Goal: Task Accomplishment & Management: Complete application form

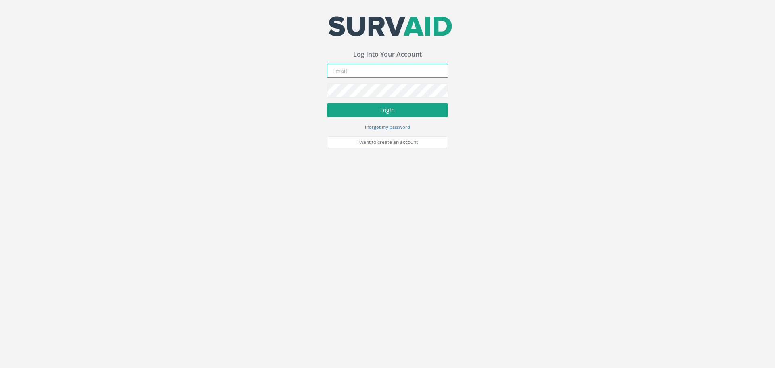
type input "[PERSON_NAME][EMAIL_ADDRESS][PERSON_NAME][DOMAIN_NAME]"
click at [406, 109] on button "Login" at bounding box center [387, 110] width 121 height 14
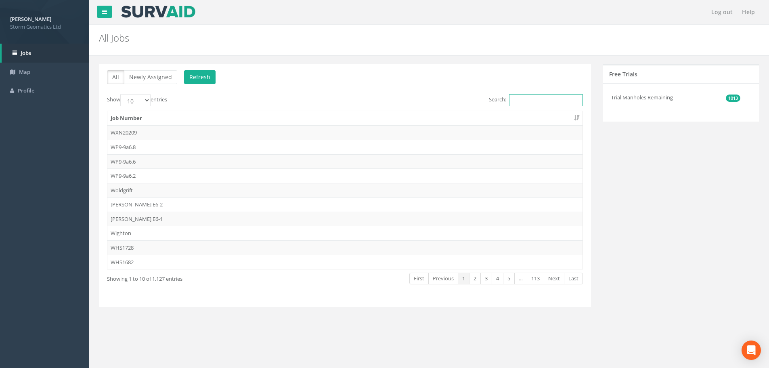
click at [526, 102] on input "Search:" at bounding box center [546, 100] width 74 height 12
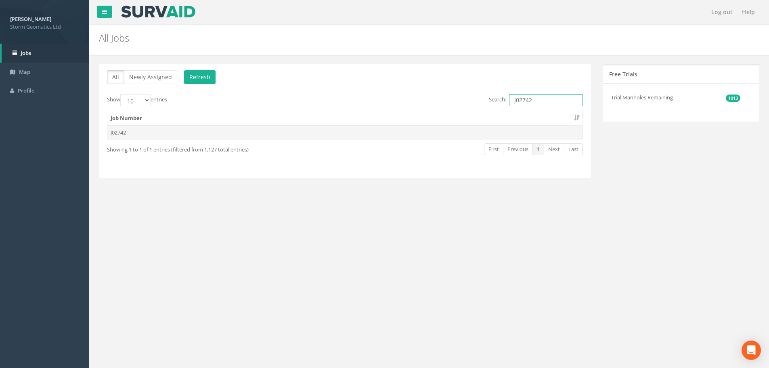
type input "J02742"
click at [216, 132] on td "J02742" at bounding box center [344, 132] width 475 height 15
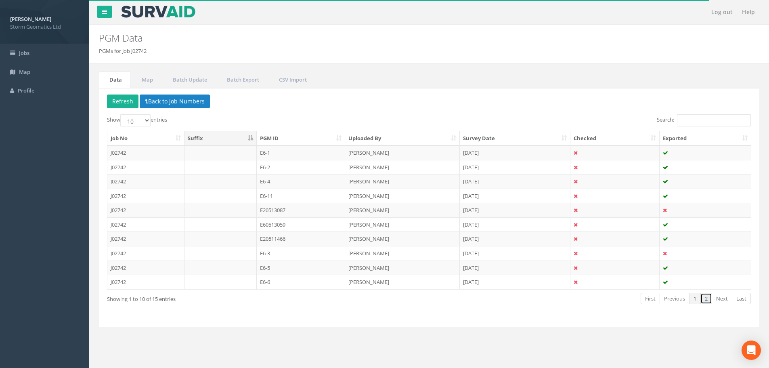
click at [711, 296] on link "2" at bounding box center [707, 299] width 12 height 12
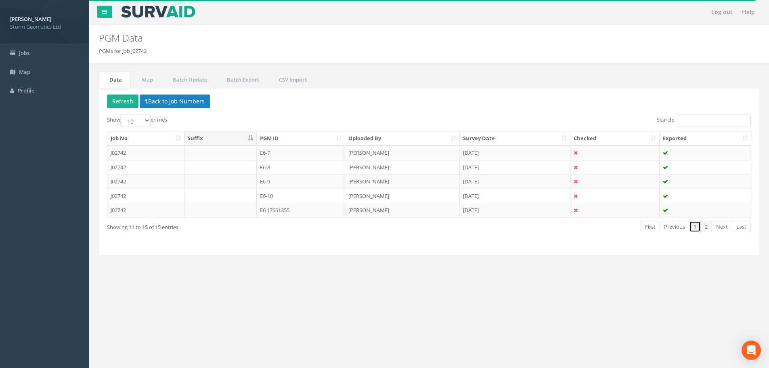
click at [697, 229] on link "1" at bounding box center [695, 227] width 12 height 12
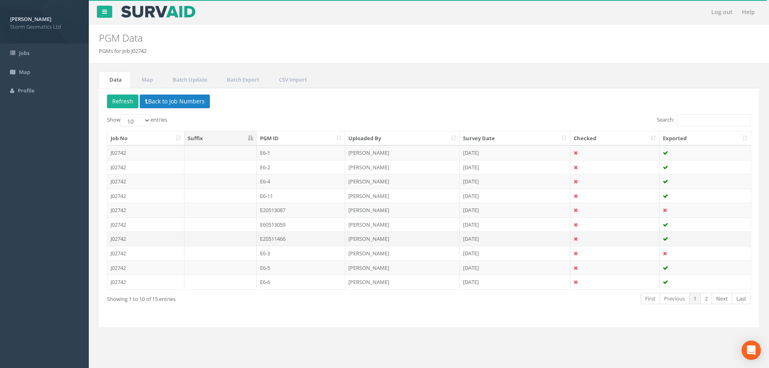
click at [312, 239] on td "E20511466" at bounding box center [301, 238] width 89 height 15
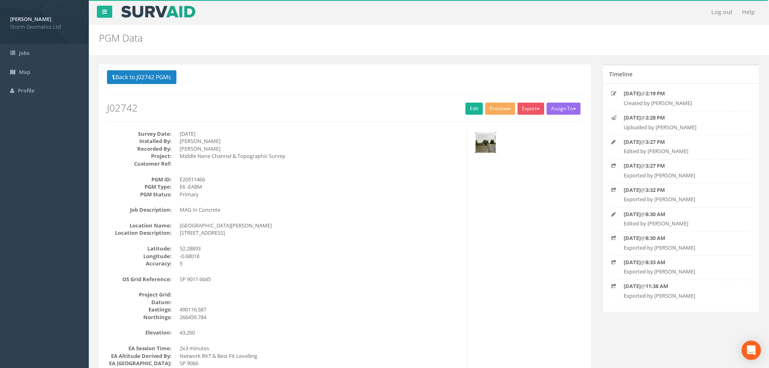
click at [485, 144] on img at bounding box center [486, 142] width 20 height 20
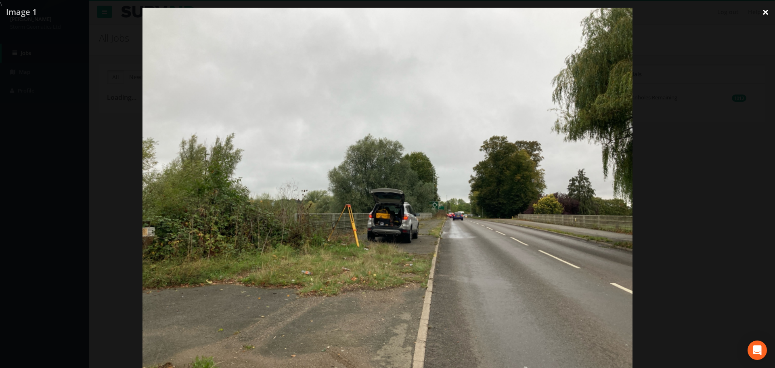
click at [765, 14] on link "×" at bounding box center [765, 12] width 19 height 24
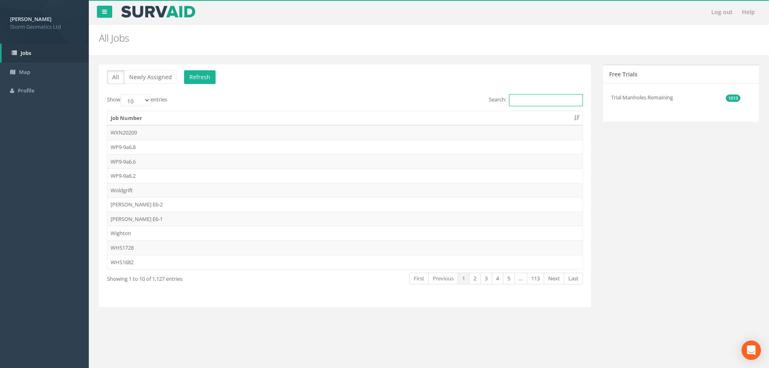
click at [541, 105] on input "Search:" at bounding box center [546, 100] width 74 height 12
click at [536, 101] on input "Search:" at bounding box center [546, 100] width 74 height 12
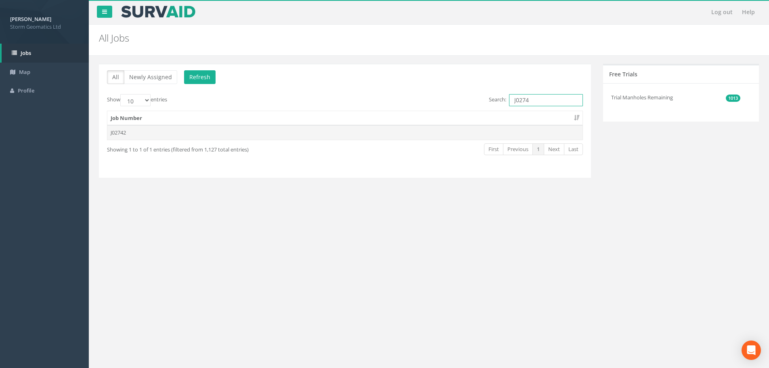
type input "J0274"
click at [200, 127] on td "J02742" at bounding box center [344, 132] width 475 height 15
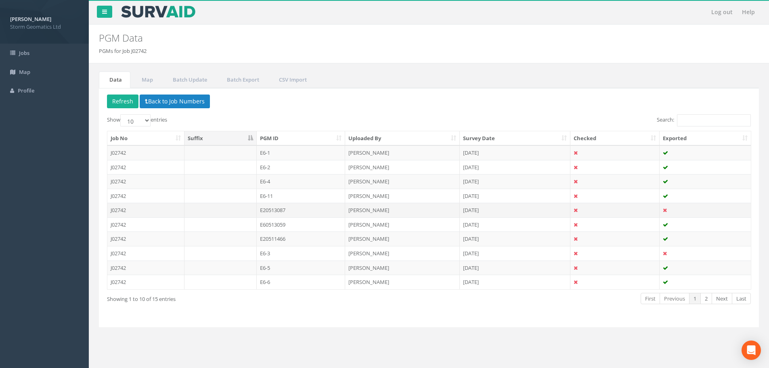
click at [316, 212] on td "E20513087" at bounding box center [301, 210] width 89 height 15
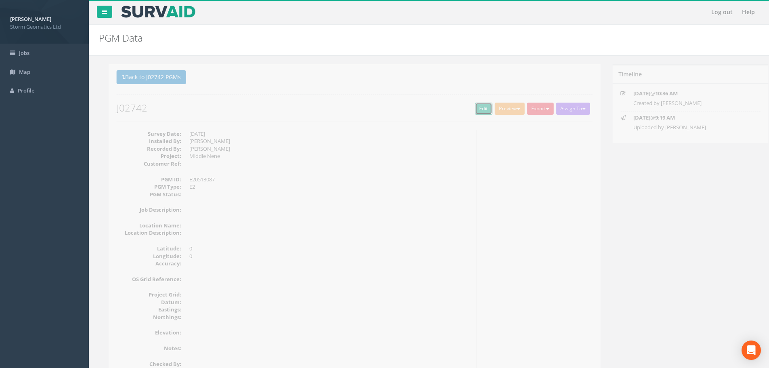
click at [466, 109] on link "Edit" at bounding box center [474, 109] width 17 height 12
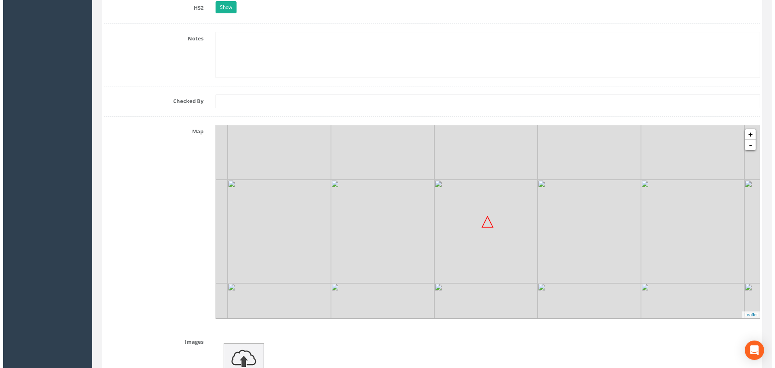
scroll to position [969, 0]
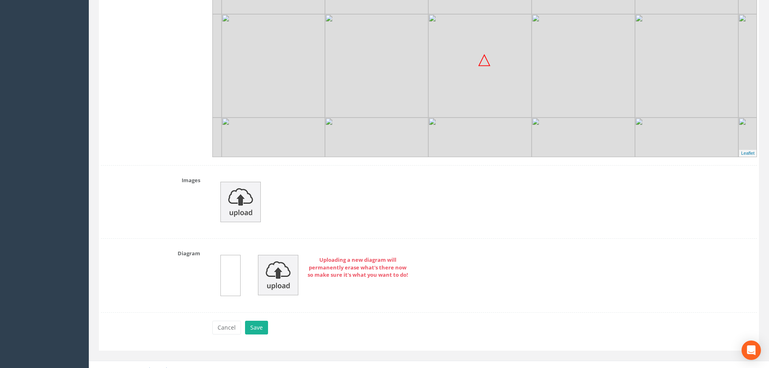
drag, startPoint x: 492, startPoint y: 104, endPoint x: 489, endPoint y: 99, distance: 5.3
click at [489, 99] on img at bounding box center [480, 65] width 103 height 103
click at [233, 207] on img at bounding box center [241, 202] width 40 height 40
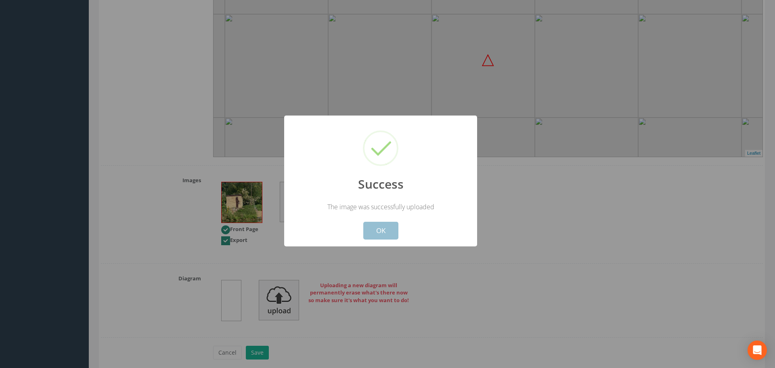
click at [375, 230] on button "OK" at bounding box center [381, 231] width 35 height 18
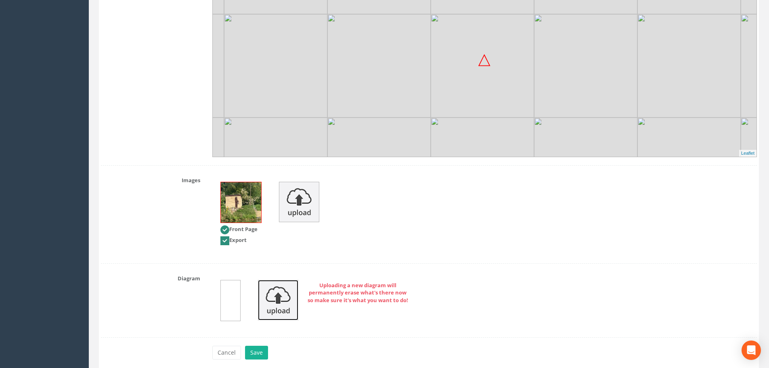
click at [272, 309] on img at bounding box center [278, 300] width 40 height 40
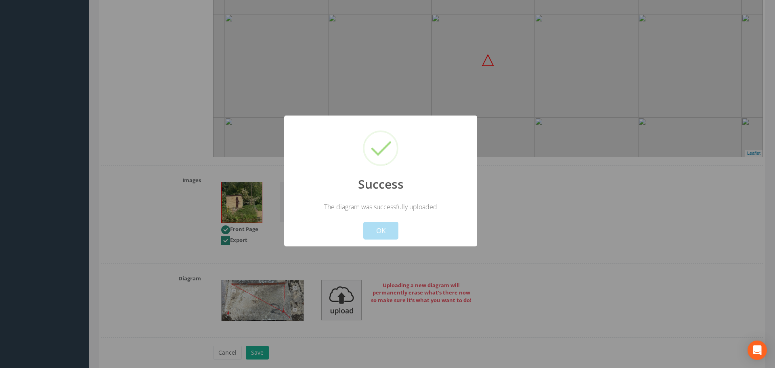
click at [378, 231] on button "OK" at bounding box center [381, 231] width 35 height 18
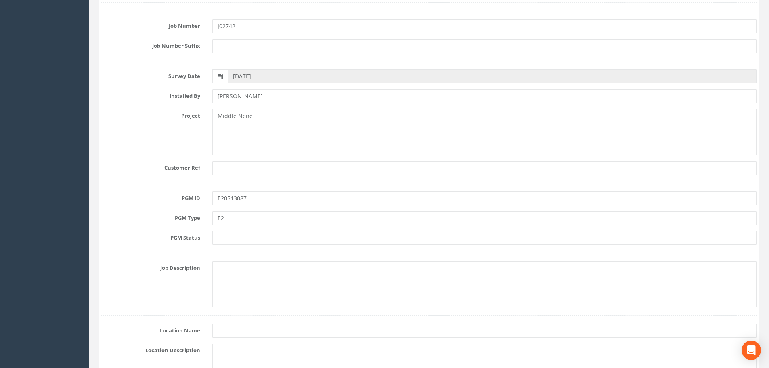
scroll to position [162, 0]
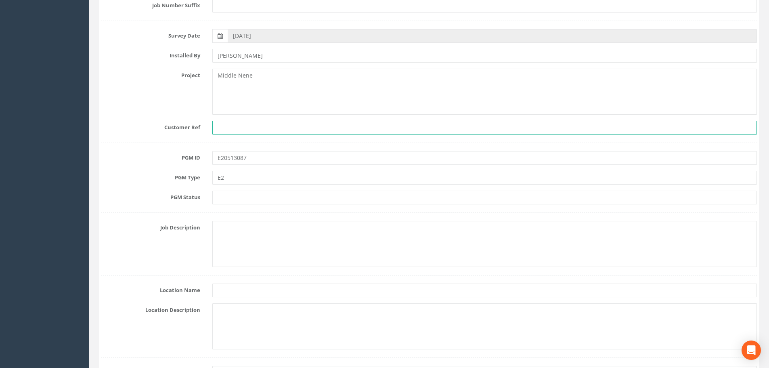
click at [234, 128] on input "text" at bounding box center [484, 128] width 545 height 14
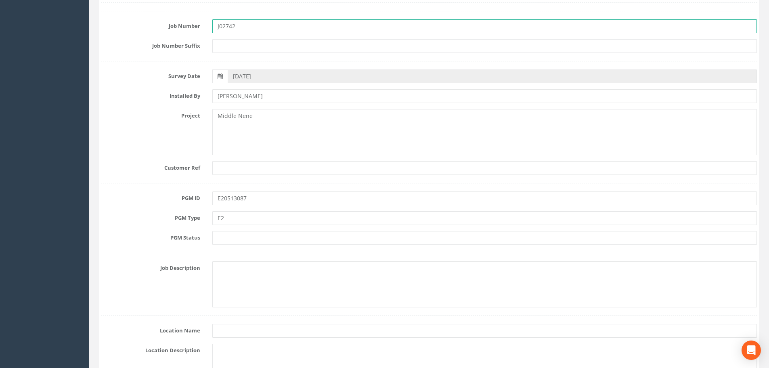
drag, startPoint x: 251, startPoint y: 24, endPoint x: 203, endPoint y: 29, distance: 48.8
click at [203, 29] on div "Job Number J02742" at bounding box center [429, 26] width 668 height 14
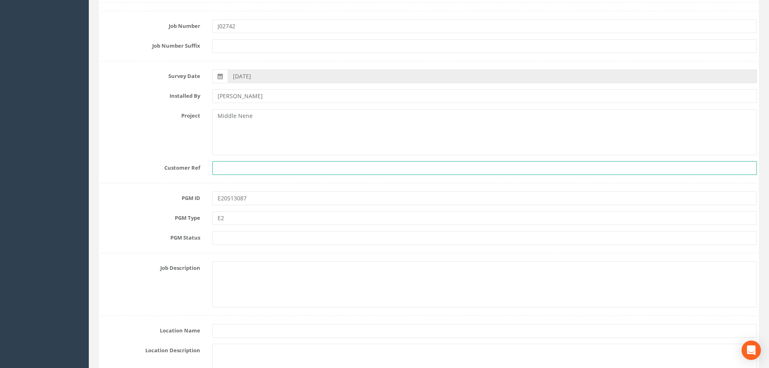
click at [226, 168] on input "text" at bounding box center [484, 168] width 545 height 14
paste input "J02742"
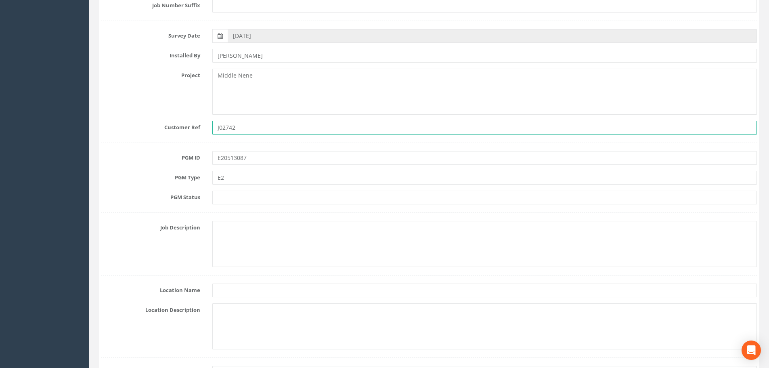
type input "J02742"
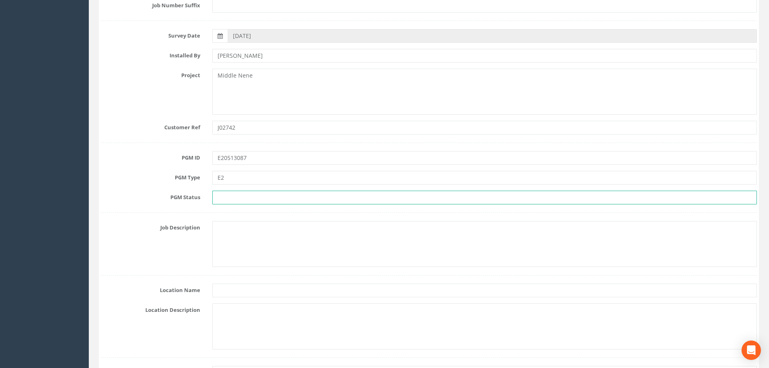
click at [234, 196] on input "text" at bounding box center [484, 198] width 545 height 14
type input "EABM"
click at [246, 200] on input "EABM" at bounding box center [484, 198] width 545 height 14
drag, startPoint x: 249, startPoint y: 200, endPoint x: 197, endPoint y: 199, distance: 51.7
click at [197, 199] on div "PGM Status EABM" at bounding box center [429, 198] width 668 height 14
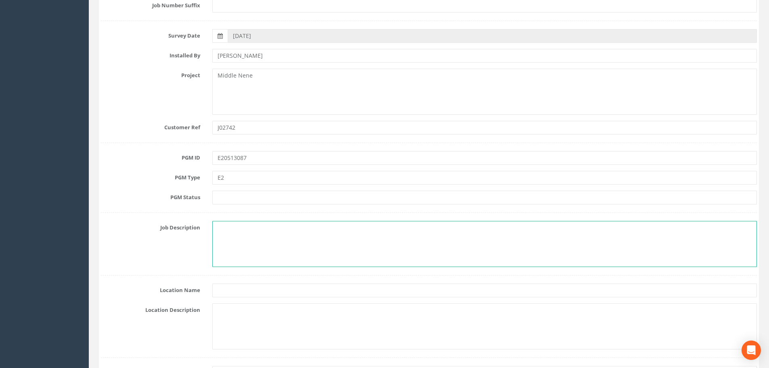
click at [250, 233] on textarea at bounding box center [484, 244] width 545 height 46
paste textarea "EABM"
type textarea "EABM"
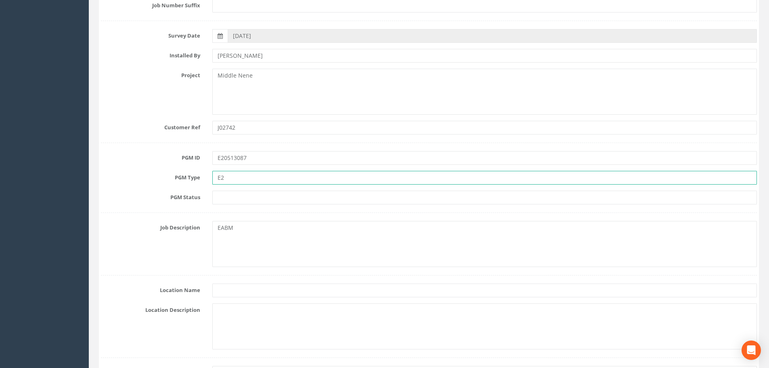
drag, startPoint x: 241, startPoint y: 181, endPoint x: 208, endPoint y: 181, distance: 33.1
click at [208, 181] on div "E2" at bounding box center [484, 178] width 557 height 14
type input "EABM"
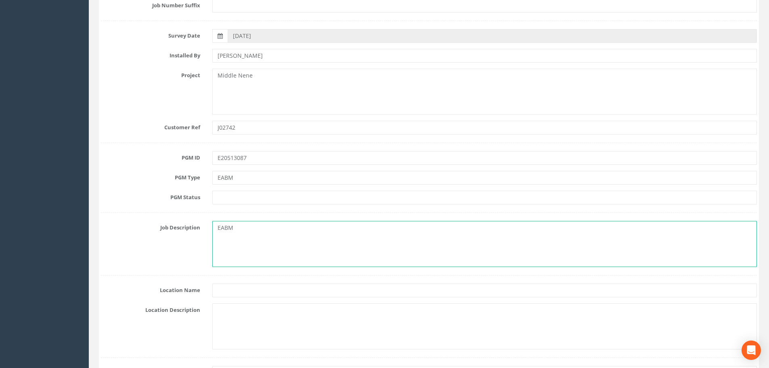
click at [246, 227] on textarea "EABM" at bounding box center [484, 244] width 545 height 46
type textarea "EABM in Concrete Footing"
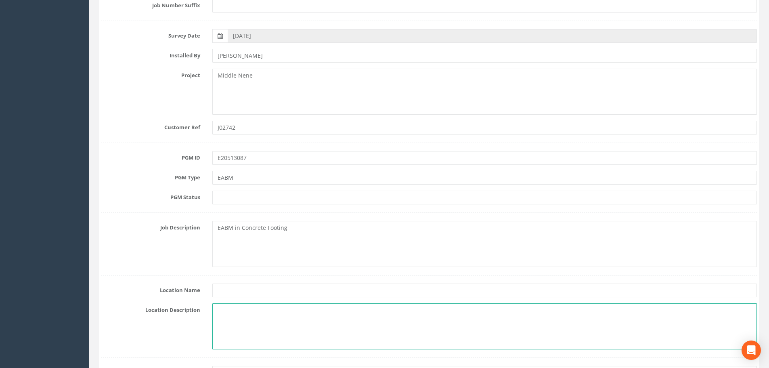
click at [270, 313] on textarea at bounding box center [484, 326] width 545 height 46
click at [225, 313] on textarea at bounding box center [484, 326] width 545 height 46
click at [259, 312] on textarea "[GEOGRAPHIC_DATA]" at bounding box center [484, 326] width 545 height 46
paste textarea "[STREET_ADDRESS]"
drag, startPoint x: 375, startPoint y: 313, endPoint x: 287, endPoint y: 311, distance: 87.7
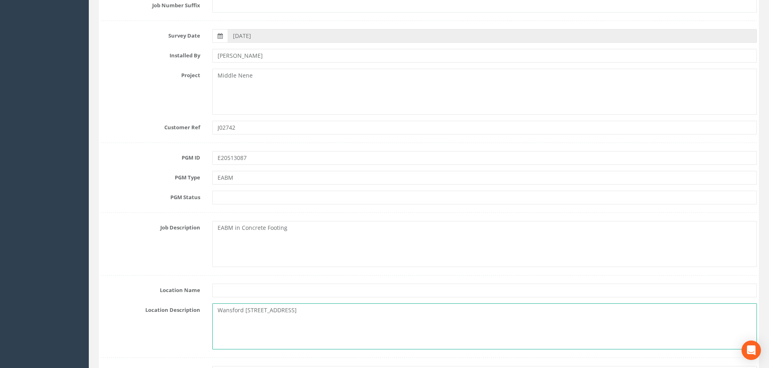
click at [287, 311] on textarea "Wansford [STREET_ADDRESS]" at bounding box center [484, 326] width 545 height 46
type textarea "[STREET_ADDRESS]"
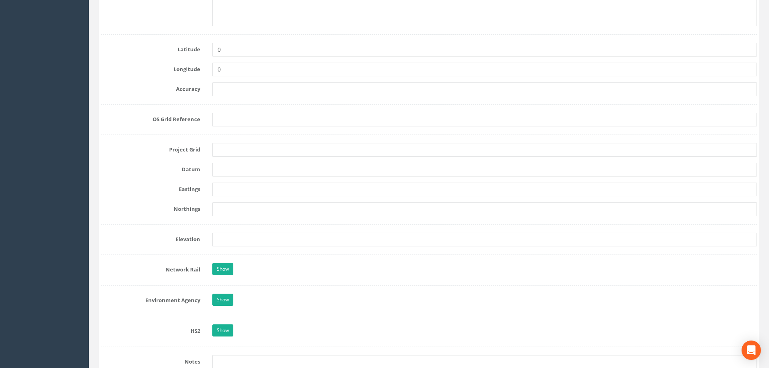
scroll to position [525, 0]
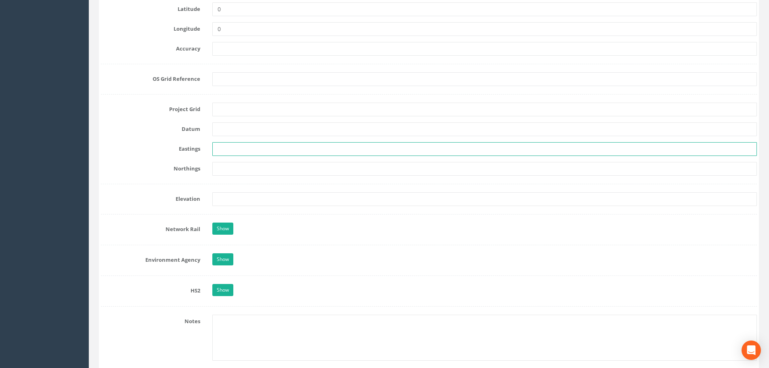
drag, startPoint x: 252, startPoint y: 151, endPoint x: 246, endPoint y: 151, distance: 6.5
click at [252, 151] on input "text" at bounding box center [484, 149] width 545 height 14
click at [242, 150] on input "text" at bounding box center [484, 149] width 545 height 14
paste input "508056.809"
type input "508056.809"
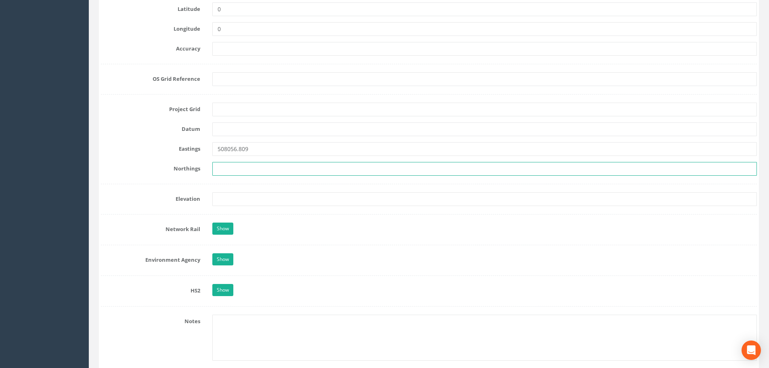
click at [225, 167] on input "text" at bounding box center [484, 169] width 545 height 14
paste input "299567.183"
type input "299567.183"
click at [237, 195] on input "text" at bounding box center [484, 199] width 545 height 14
paste input "9.837"
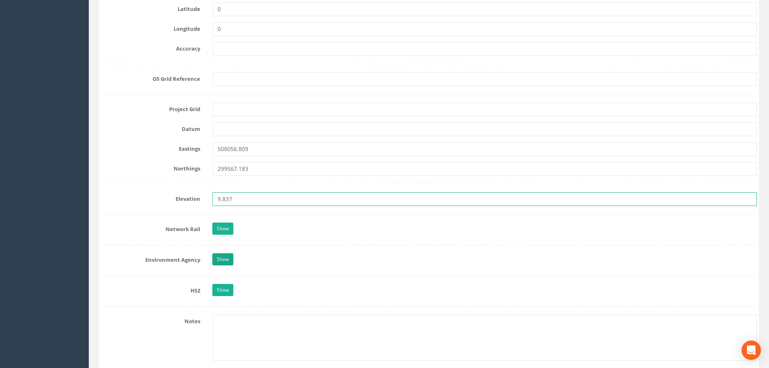
type input "9.837"
click at [228, 253] on link "Show" at bounding box center [222, 259] width 21 height 12
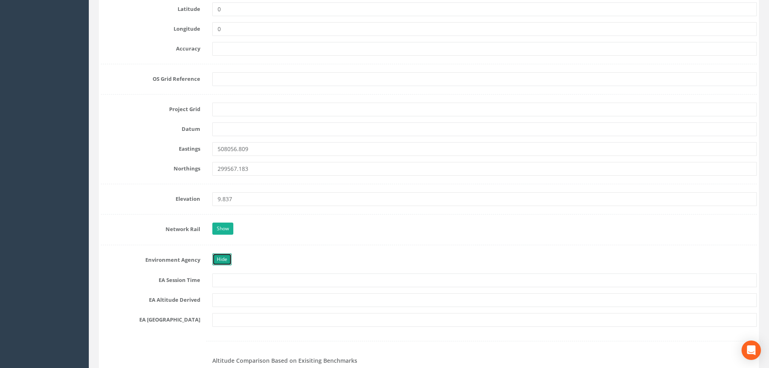
scroll to position [565, 0]
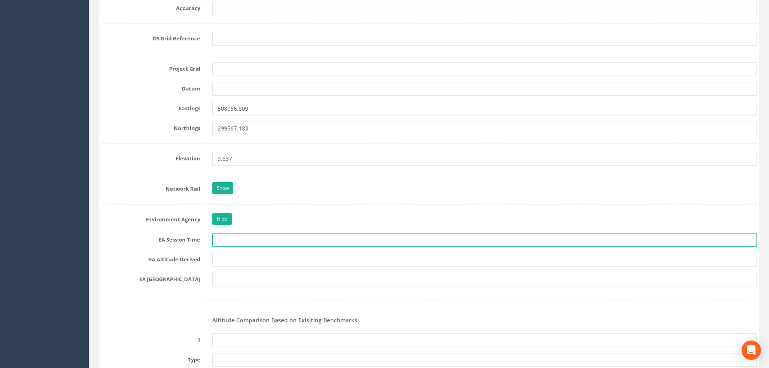
click at [248, 244] on input "text" at bounding box center [484, 240] width 545 height 14
type input "6+ Hours"
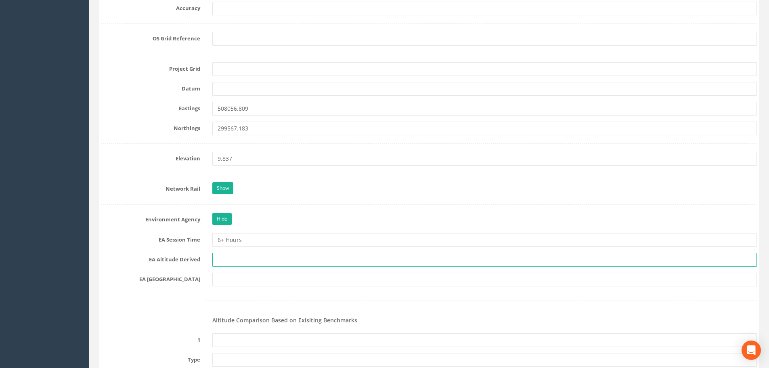
click at [253, 261] on input "text" at bounding box center [484, 260] width 545 height 14
click at [245, 263] on input "text" at bounding box center [484, 260] width 545 height 14
type input "Static Observations"
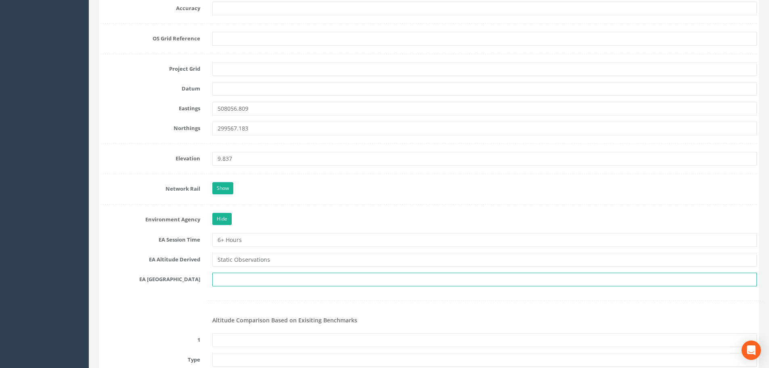
click at [224, 279] on input "text" at bounding box center [484, 280] width 545 height 14
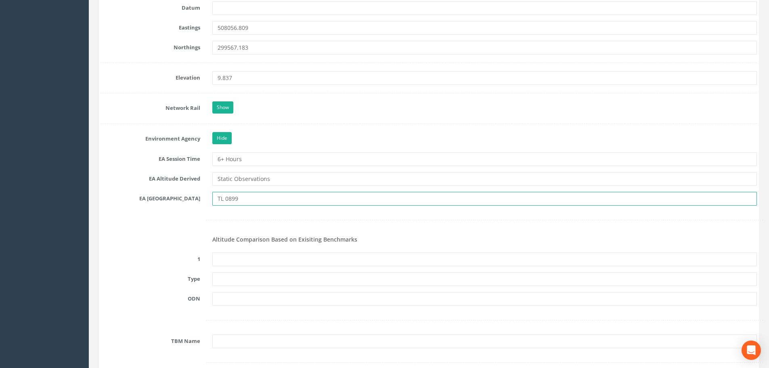
type input "TL 0899"
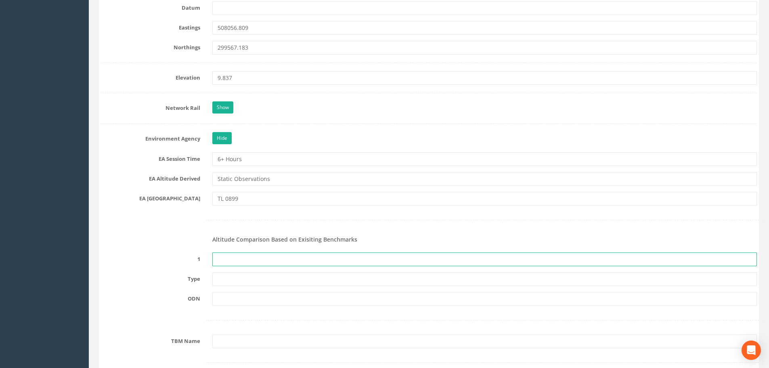
click at [230, 256] on input "text" at bounding box center [484, 259] width 545 height 14
type input "None recovered"
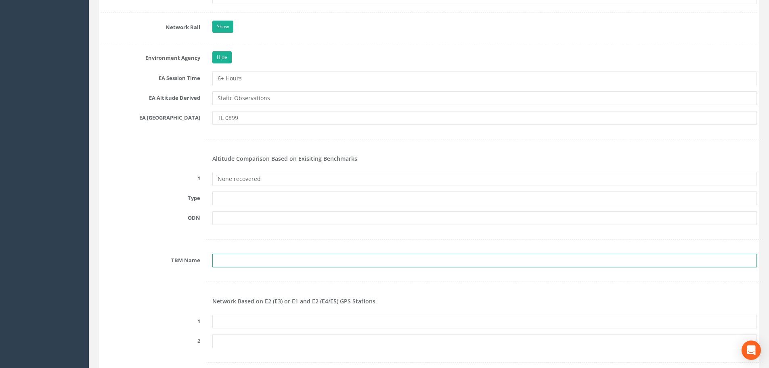
click at [237, 256] on input "text" at bounding box center [484, 261] width 545 height 14
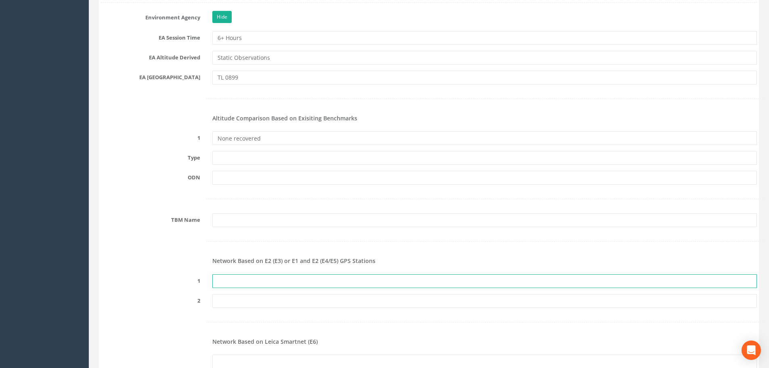
click at [233, 279] on input "text" at bounding box center [484, 281] width 545 height 14
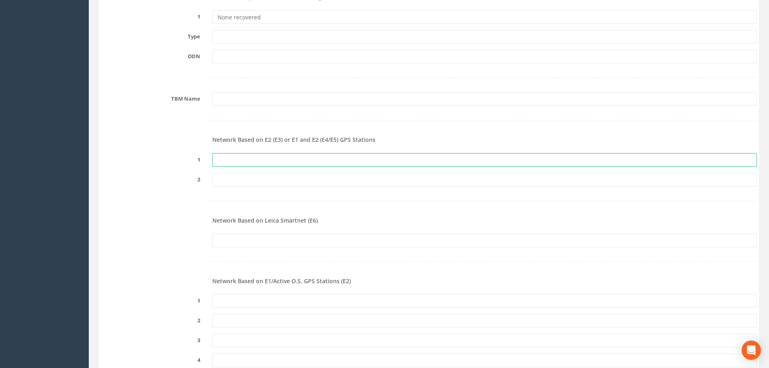
scroll to position [929, 0]
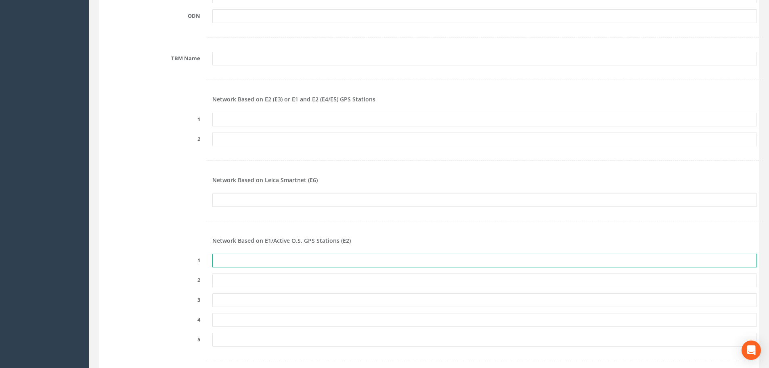
click at [238, 261] on input "text" at bounding box center [484, 261] width 545 height 14
drag, startPoint x: 255, startPoint y: 256, endPoint x: 248, endPoint y: 259, distance: 7.6
click at [255, 256] on input "text" at bounding box center [484, 261] width 545 height 14
paste input "KEYW"
type input "KEYW"
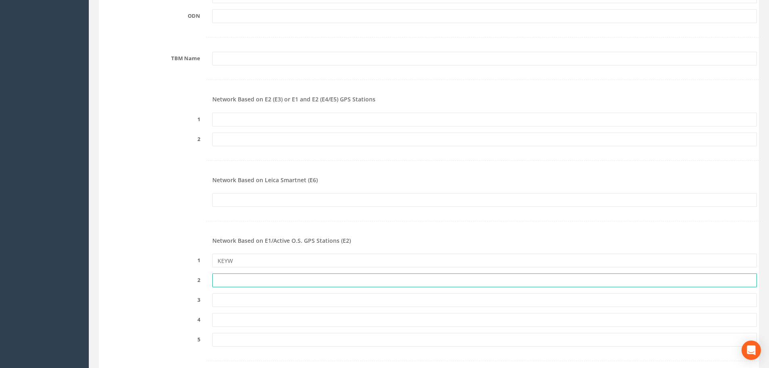
click at [289, 277] on input "text" at bounding box center [484, 280] width 545 height 14
paste input "WELL"
type input "WELL"
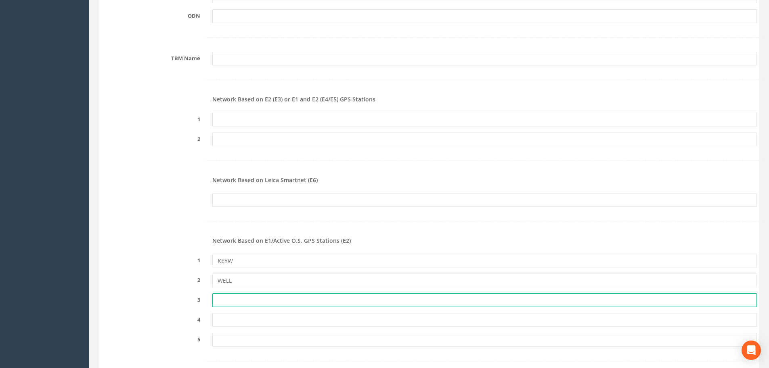
click at [252, 301] on input "text" at bounding box center [484, 300] width 545 height 14
paste input "SNEO"
type input "SNEO"
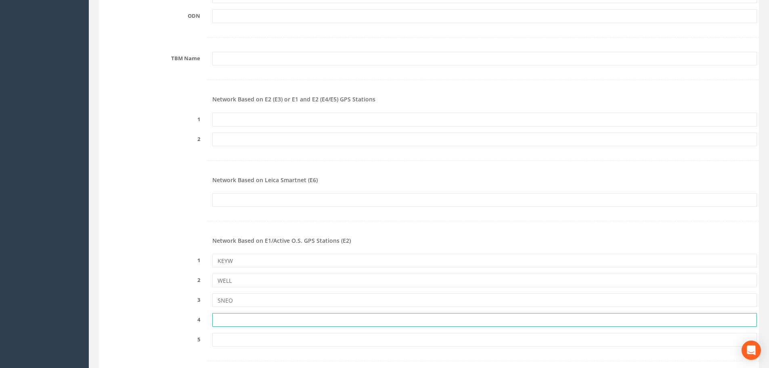
click at [230, 319] on input "text" at bounding box center [484, 320] width 545 height 14
paste input "NEWR"
type input "NEWR"
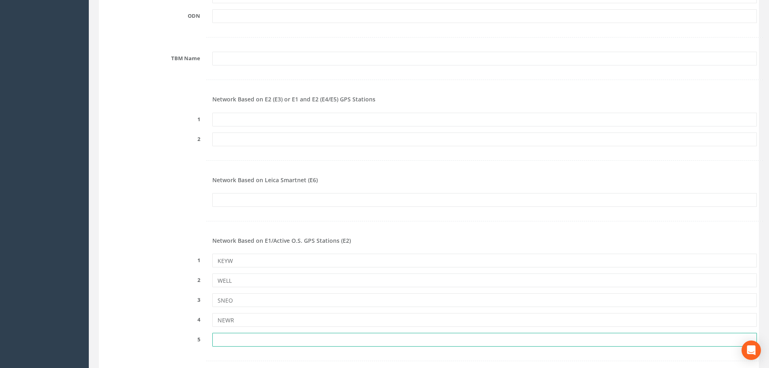
click at [232, 336] on input "text" at bounding box center [484, 340] width 545 height 14
paste input "[PERSON_NAME]"
type input "[PERSON_NAME]"
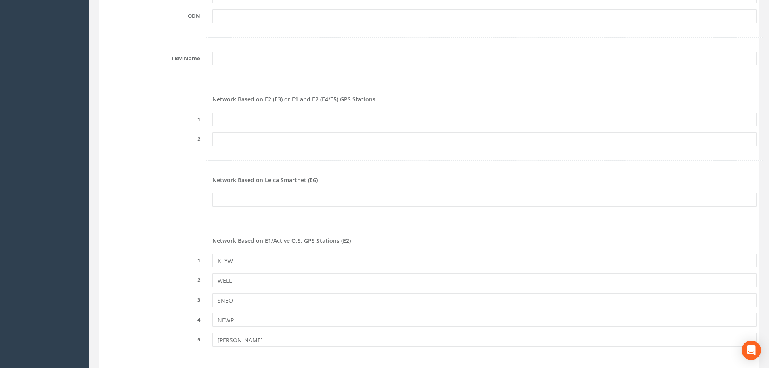
click at [155, 224] on div at bounding box center [429, 221] width 668 height 17
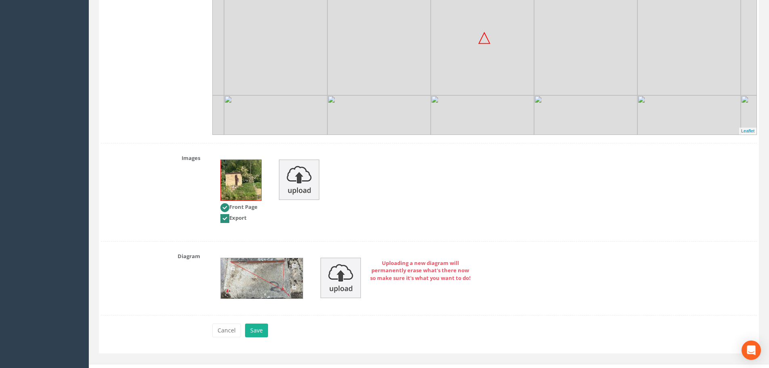
scroll to position [1587, 0]
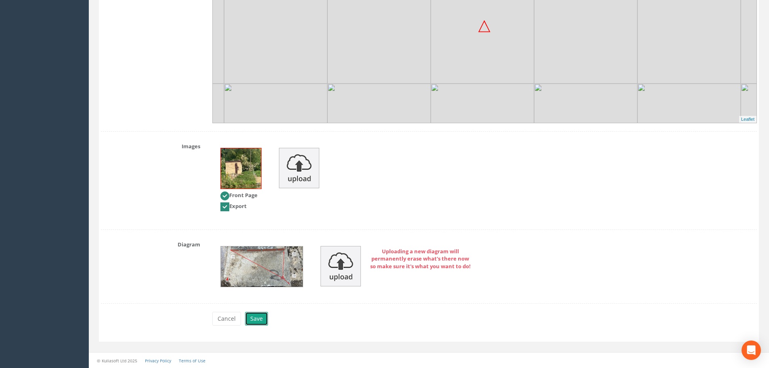
click at [263, 317] on button "Save" at bounding box center [256, 319] width 23 height 14
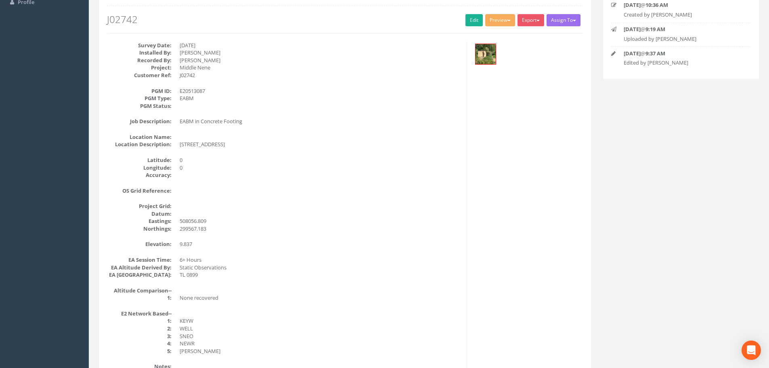
scroll to position [8, 0]
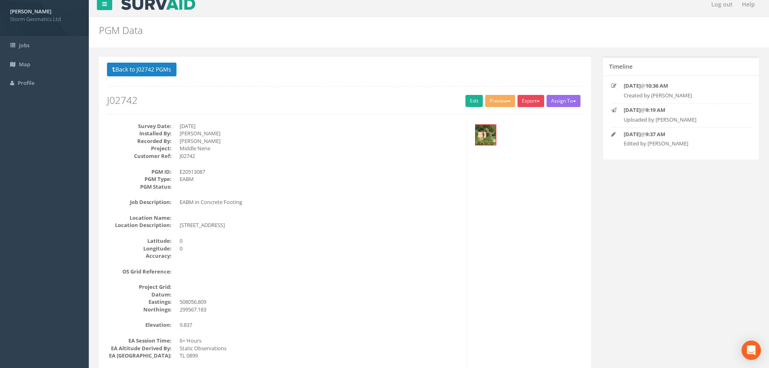
click at [538, 105] on button "Export" at bounding box center [531, 101] width 27 height 12
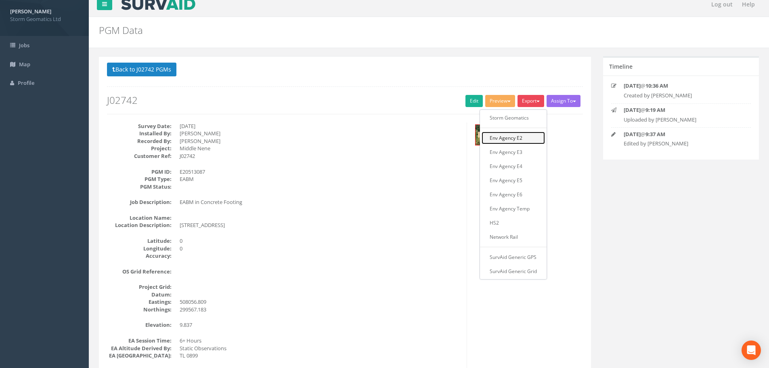
click at [527, 141] on link "Env Agency E2" at bounding box center [513, 138] width 63 height 13
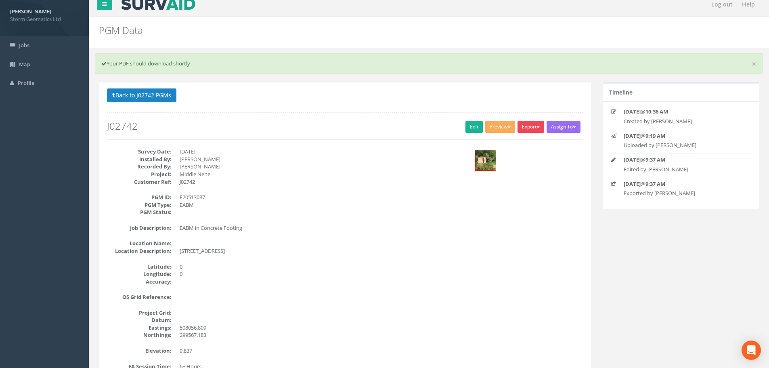
click at [527, 128] on button "Export" at bounding box center [531, 127] width 27 height 12
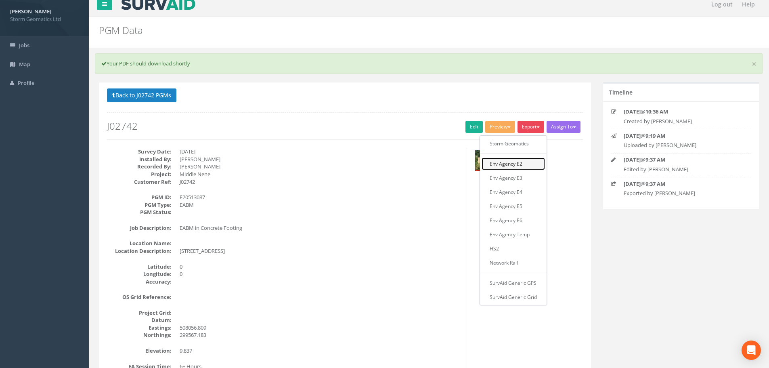
click at [509, 164] on link "Env Agency E2" at bounding box center [513, 164] width 63 height 13
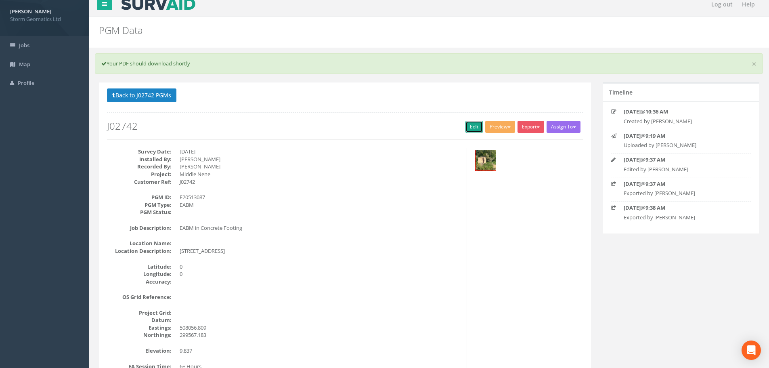
click at [473, 127] on link "Edit" at bounding box center [474, 127] width 17 height 12
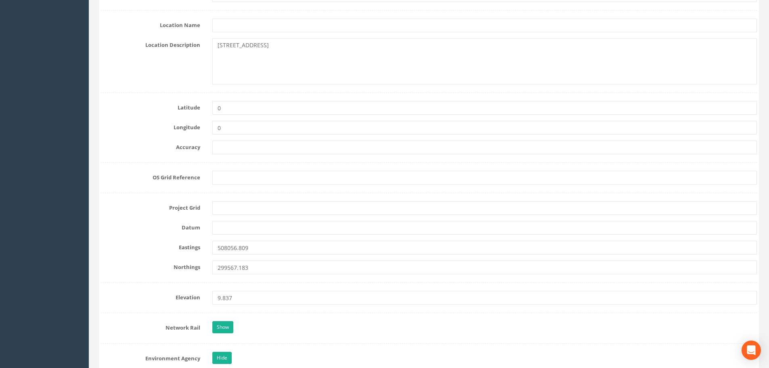
scroll to position [492, 0]
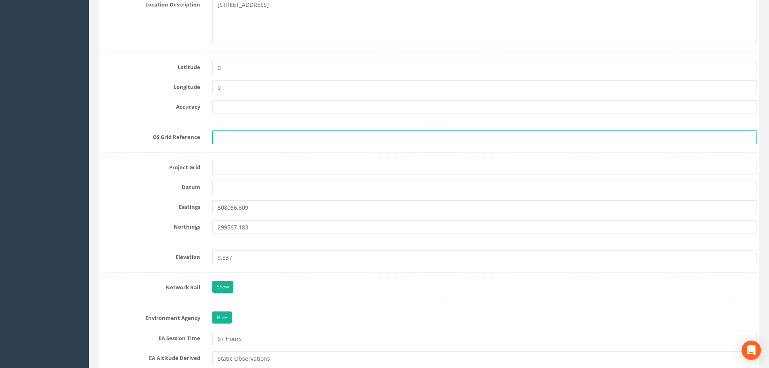
click at [225, 132] on input "text" at bounding box center [484, 137] width 545 height 14
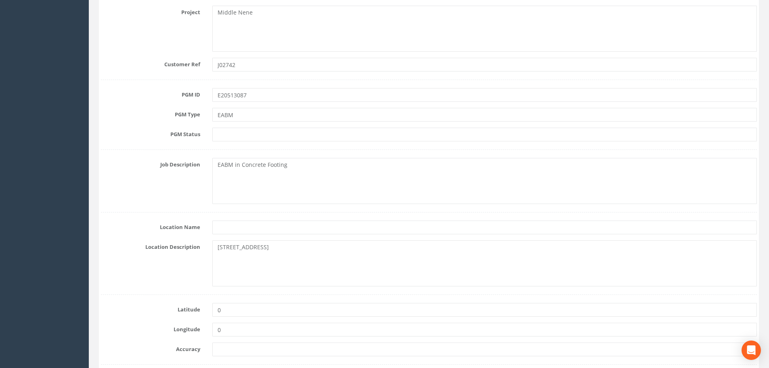
scroll to position [48, 0]
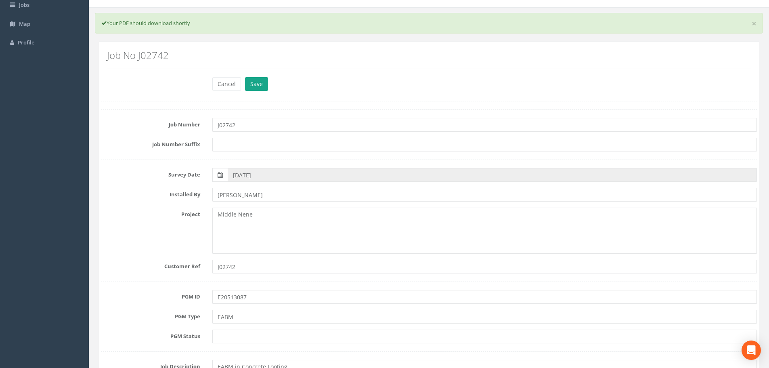
type input "TL 0805 9956"
click at [256, 86] on button "Save" at bounding box center [256, 84] width 23 height 14
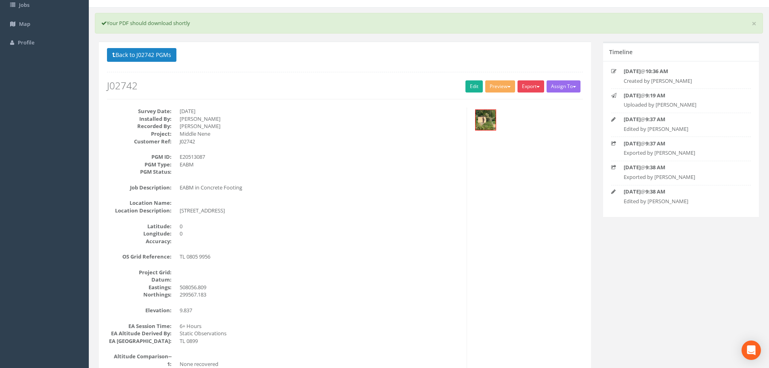
click at [532, 90] on button "Export" at bounding box center [531, 86] width 27 height 12
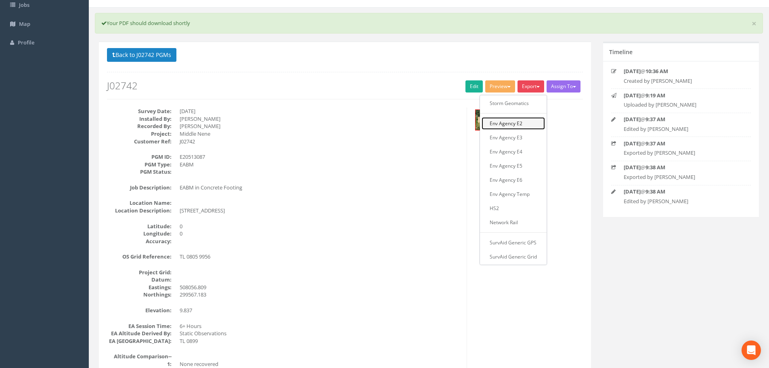
click at [525, 120] on link "Env Agency E2" at bounding box center [513, 123] width 63 height 13
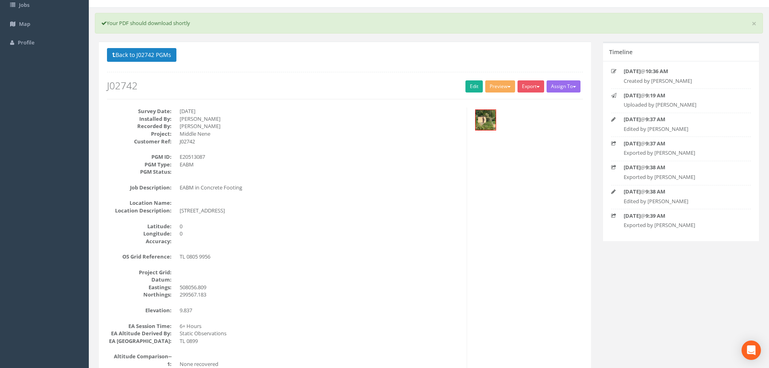
click at [198, 159] on dd "E20513087" at bounding box center [320, 157] width 281 height 8
copy dd "E20513087"
